Goal: Transaction & Acquisition: Purchase product/service

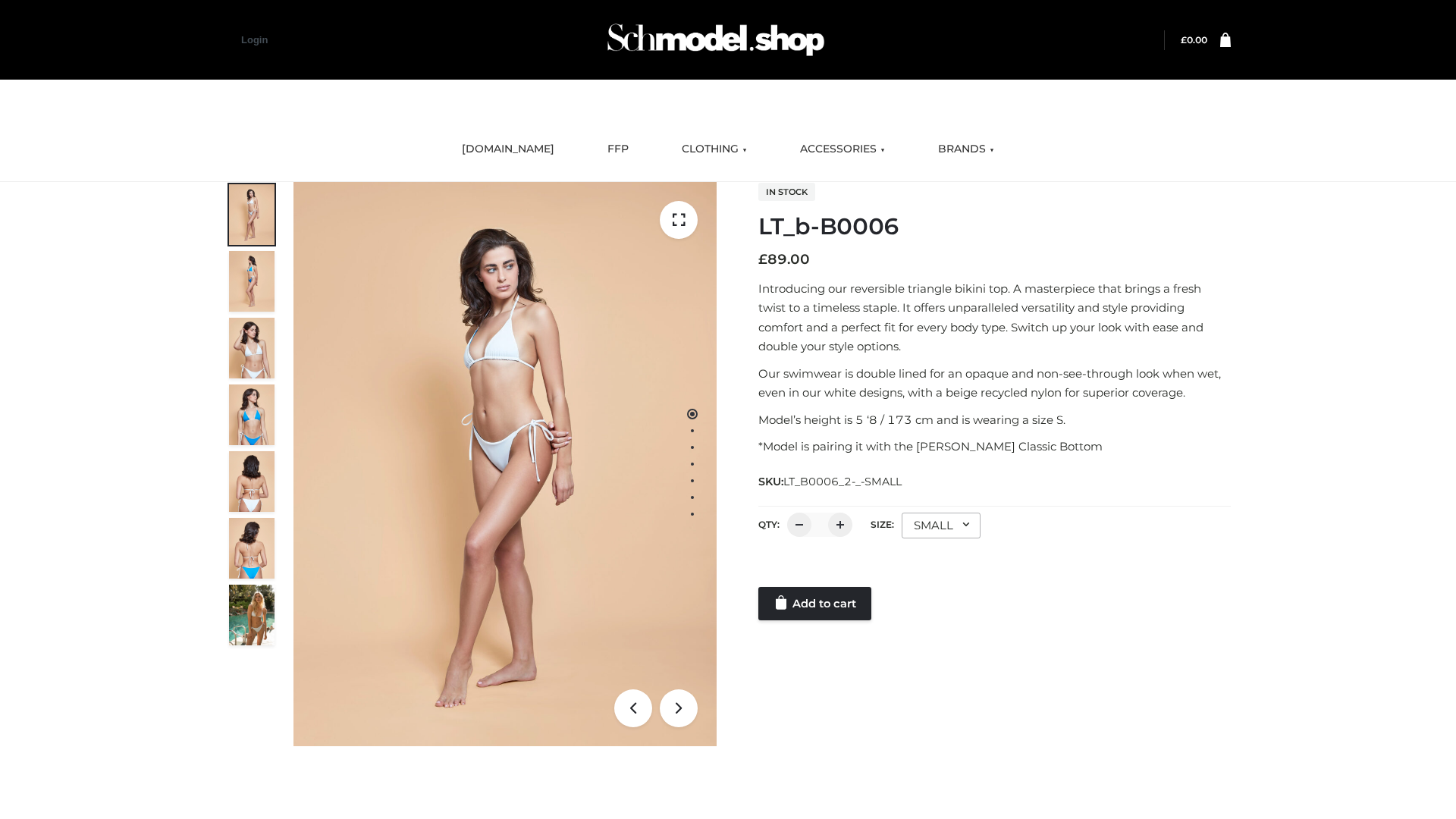
click at [816, 603] on link "Add to cart" at bounding box center [815, 603] width 113 height 33
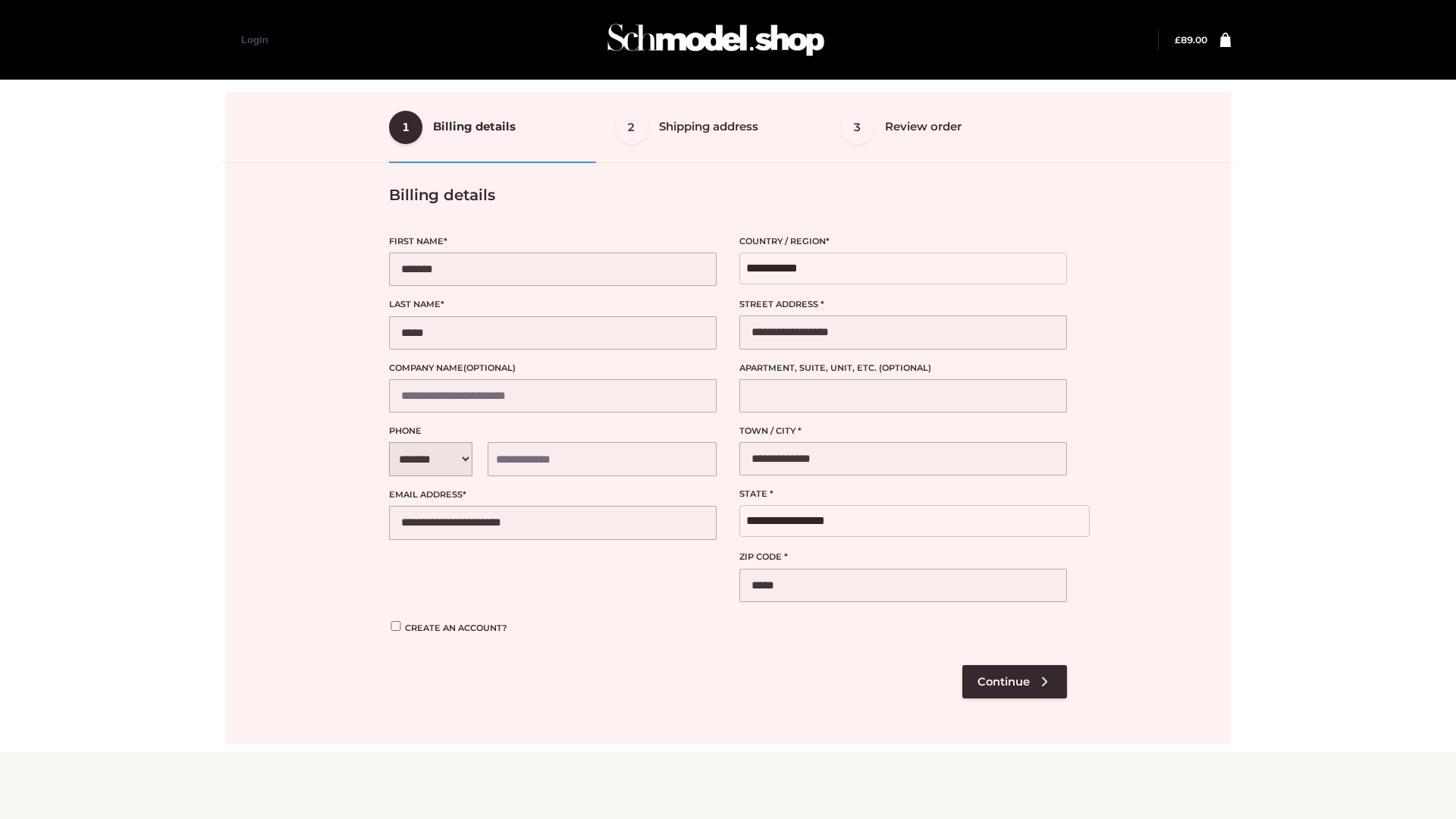
select select "**"
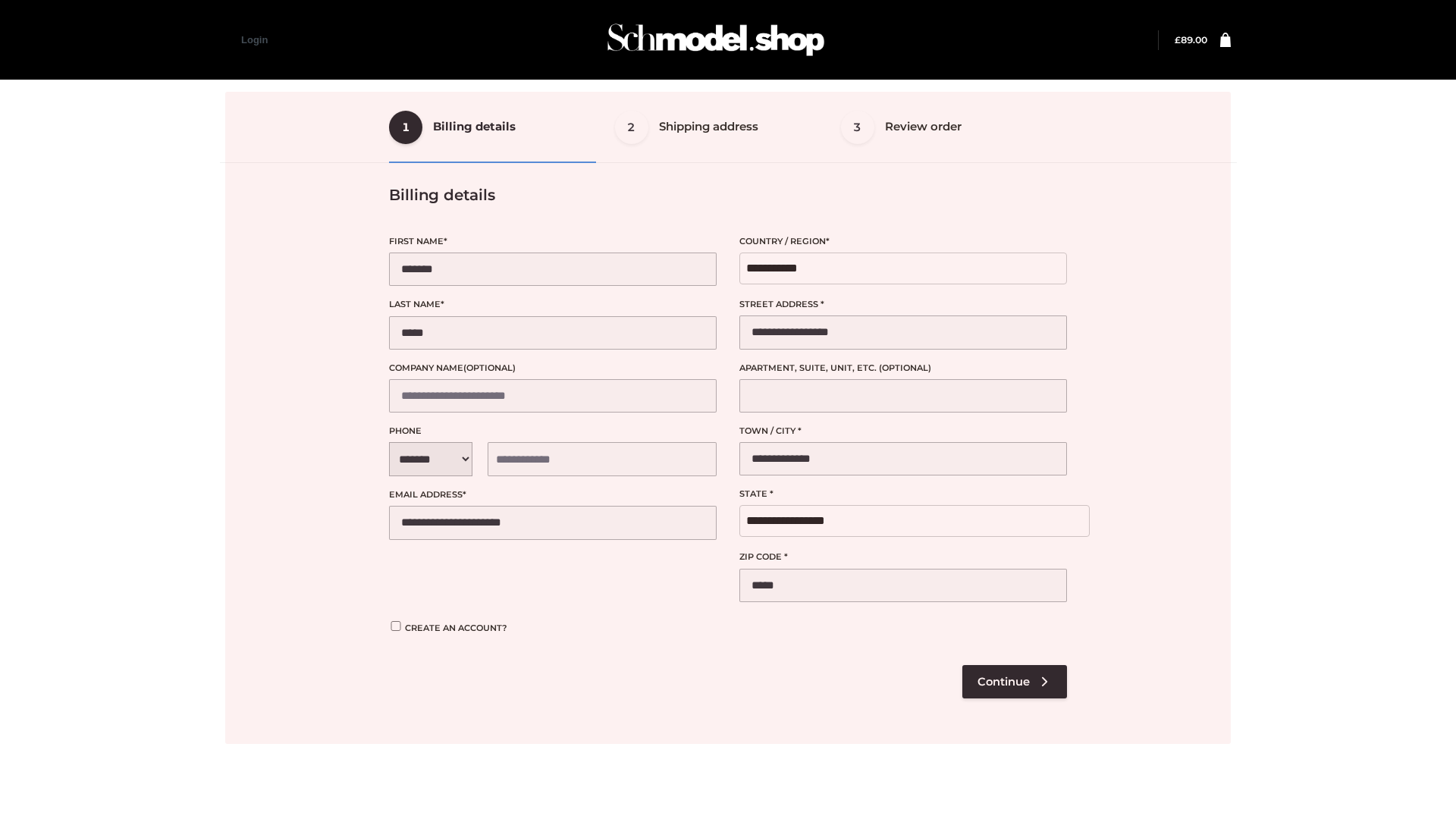
select select "**"
click at [1014, 680] on div at bounding box center [728, 418] width 1006 height 652
